Goal: Find specific page/section: Find specific page/section

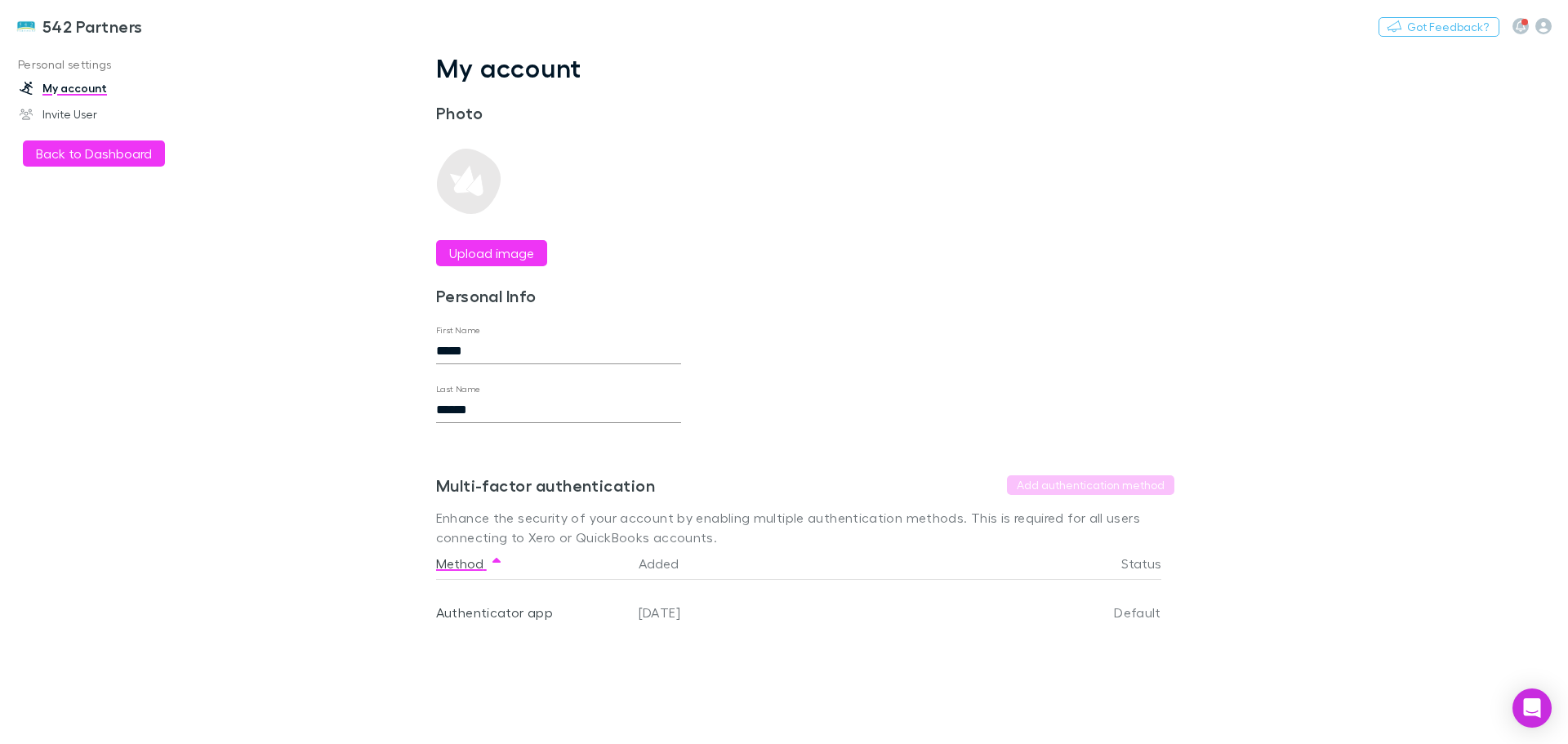
click at [26, 20] on img at bounding box center [26, 26] width 20 height 20
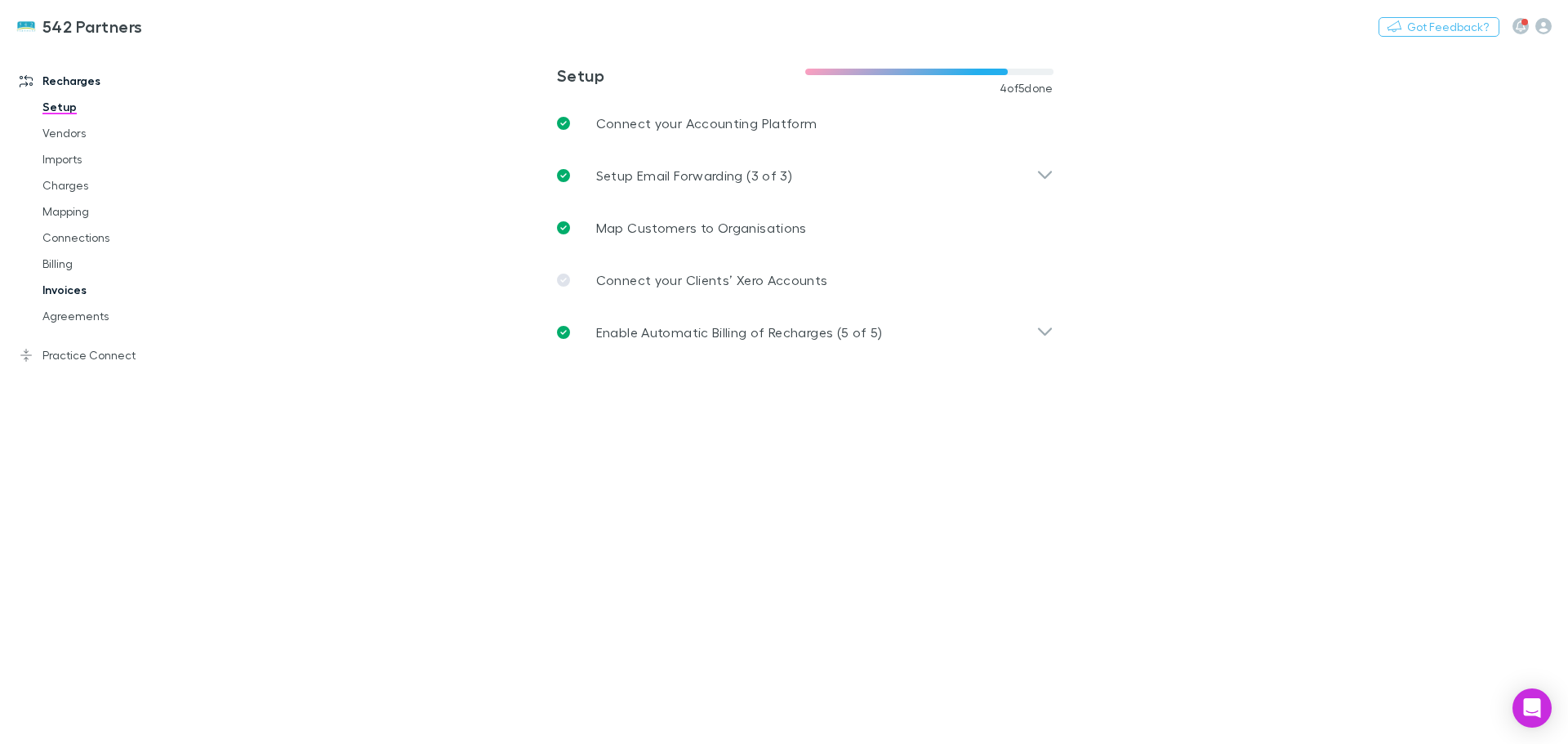
click at [64, 291] on link "Invoices" at bounding box center [123, 290] width 195 height 26
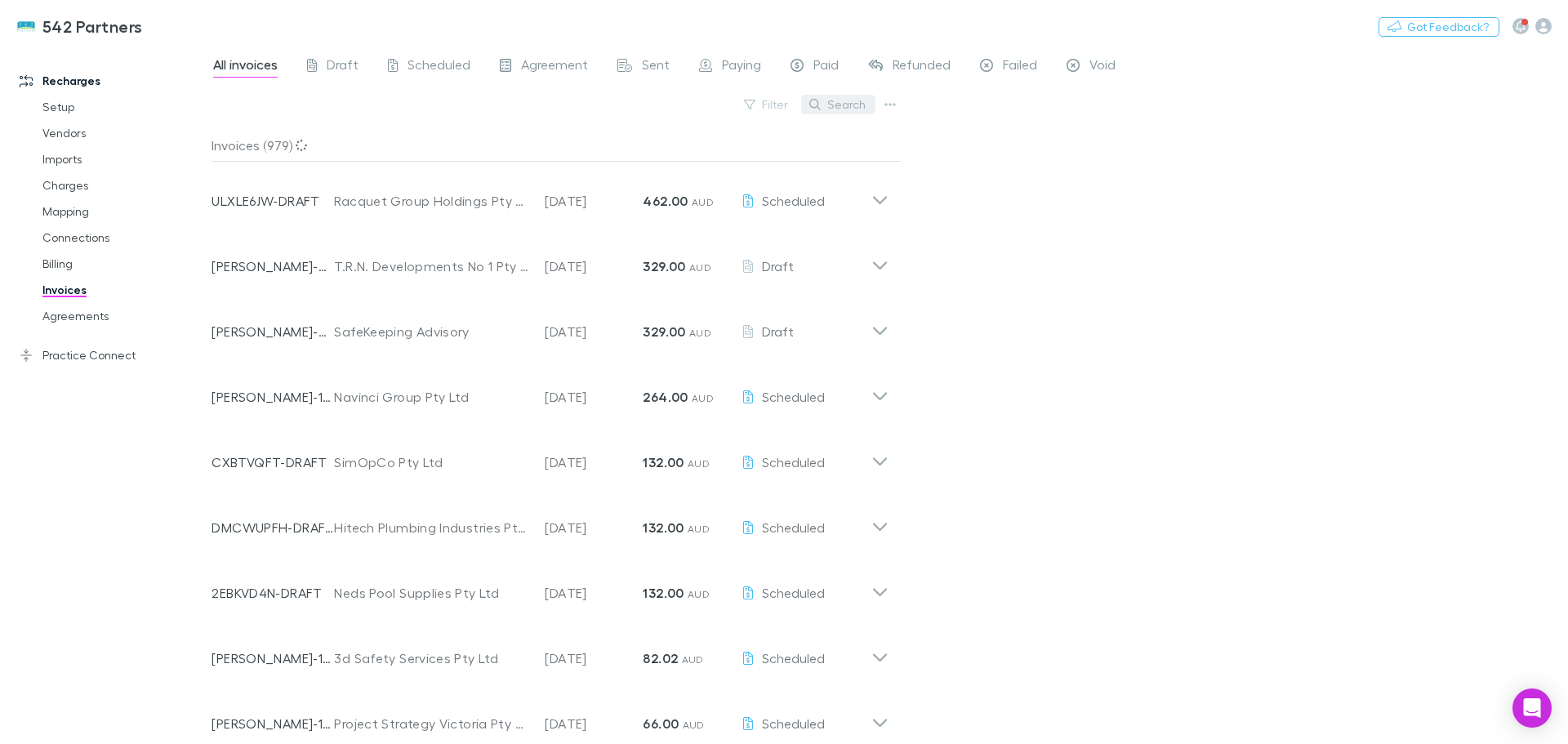
click at [833, 103] on button "Search" at bounding box center [838, 104] width 75 height 20
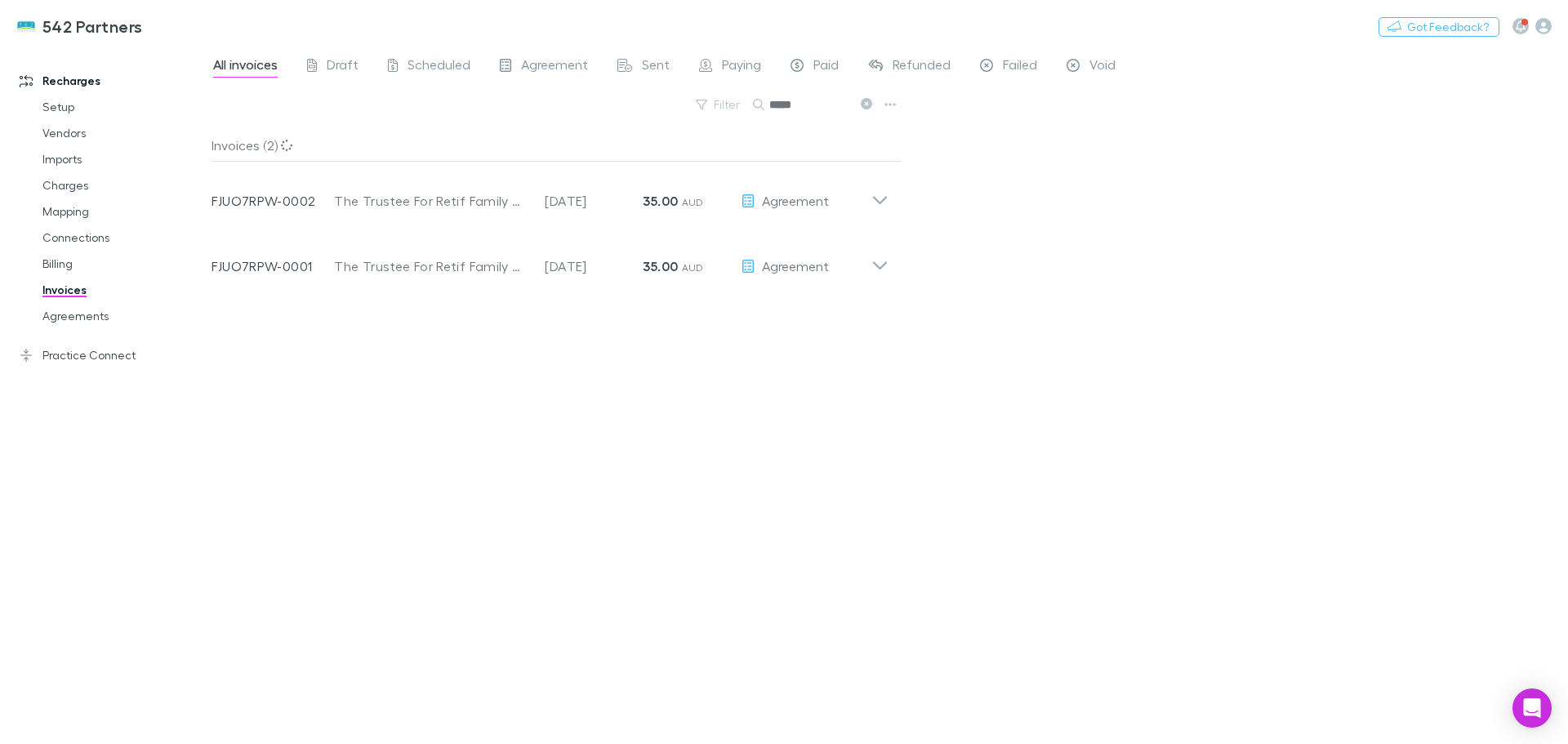
type input "*****"
